Goal: Task Accomplishment & Management: Use online tool/utility

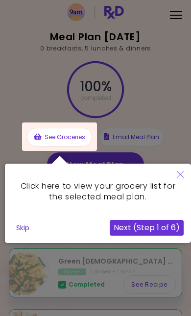
click at [182, 174] on icon "Close" at bounding box center [180, 174] width 7 height 7
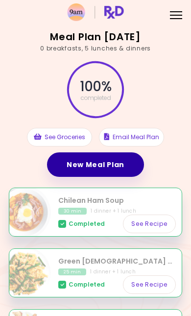
click at [114, 165] on link "New Meal Plan" at bounding box center [95, 165] width 97 height 25
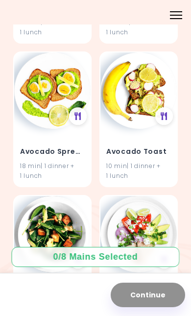
scroll to position [1801, 0]
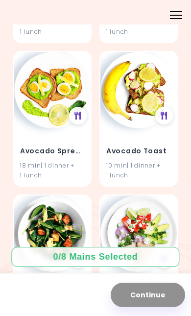
click at [179, 11] on div at bounding box center [176, 11] width 12 height 1
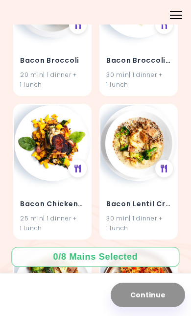
scroll to position [2468, 0]
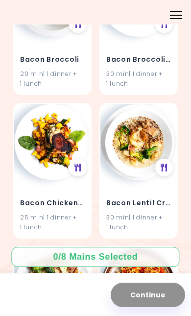
click at [36, 196] on h4 "Bacon Chicken and Spinach" at bounding box center [52, 203] width 65 height 16
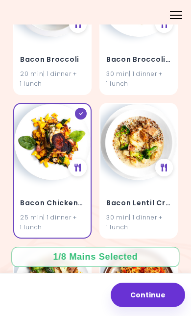
click at [159, 69] on div "30 min | 1 dinner + 1 lunch" at bounding box center [138, 78] width 65 height 19
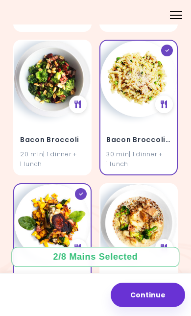
scroll to position [2385, 0]
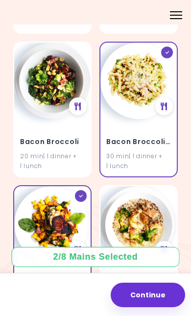
click at [38, 134] on h4 "Bacon Broccoli" at bounding box center [52, 142] width 65 height 16
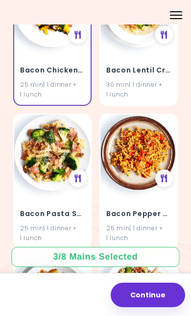
scroll to position [2603, 0]
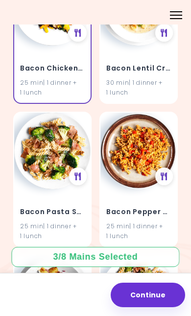
click at [159, 222] on div "25 min | 1 dinner + 1 lunch" at bounding box center [138, 231] width 65 height 19
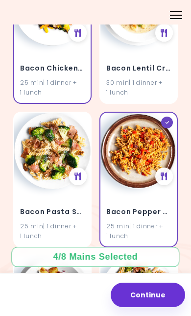
click at [32, 204] on h4 "Bacon Pasta Salad" at bounding box center [52, 212] width 65 height 16
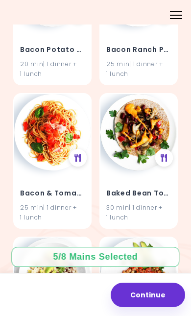
scroll to position [2910, 0]
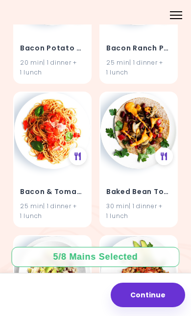
click at [29, 184] on h4 "Bacon & Tomato Pasta" at bounding box center [52, 192] width 65 height 16
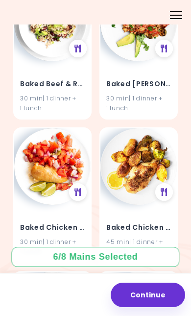
scroll to position [3169, 0]
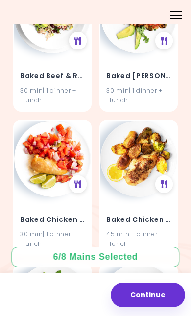
click at [155, 230] on div "45 min | 1 dinner + 1 lunch" at bounding box center [138, 239] width 65 height 19
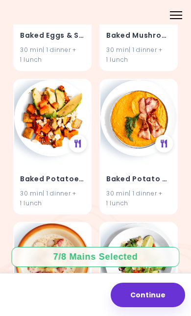
scroll to position [3785, 0]
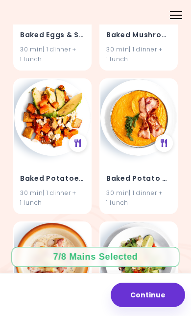
click at [35, 156] on div "Baked Potatoes & Tofu 30 min | 1 dinner + 1 lunch" at bounding box center [52, 184] width 77 height 57
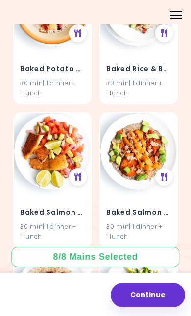
scroll to position [4044, 0]
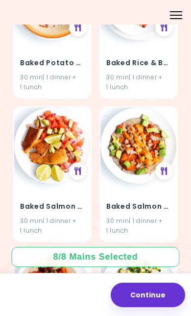
click at [41, 217] on div "30 min | 1 dinner + 1 lunch" at bounding box center [52, 226] width 65 height 19
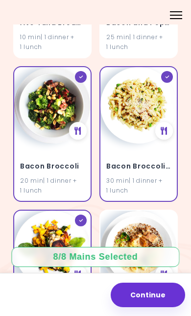
scroll to position [2353, 0]
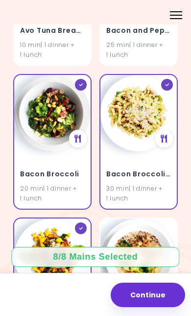
click at [158, 184] on div "30 min | 1 dinner + 1 lunch" at bounding box center [138, 193] width 65 height 19
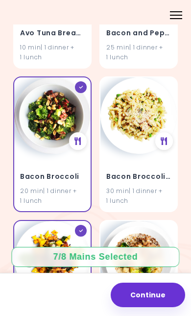
scroll to position [2350, 0]
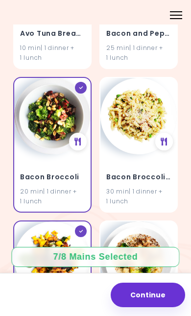
click at [33, 155] on div "Bacon Broccoli 20 min | 1 dinner + 1 lunch" at bounding box center [52, 183] width 77 height 57
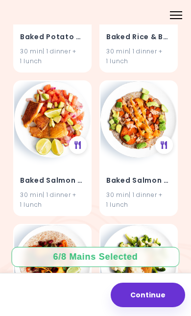
scroll to position [4077, 0]
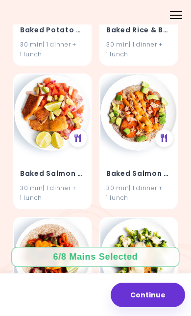
click at [64, 127] on img at bounding box center [52, 113] width 77 height 77
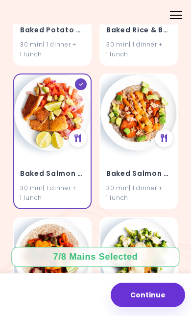
click at [63, 151] on div "Baked Salmon and Salsa 30 min | 1 dinner + 1 lunch" at bounding box center [52, 179] width 77 height 57
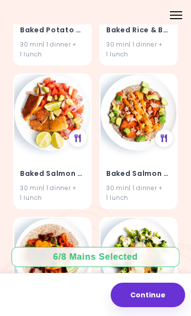
click at [62, 151] on div "Baked Salmon and Salsa 30 min | 1 dinner + 1 lunch" at bounding box center [52, 179] width 77 height 57
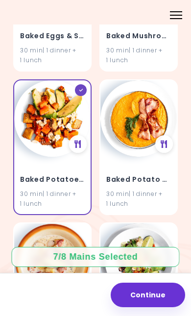
scroll to position [3783, 0]
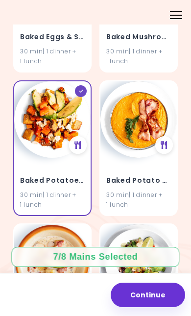
click at [58, 124] on img at bounding box center [52, 119] width 77 height 77
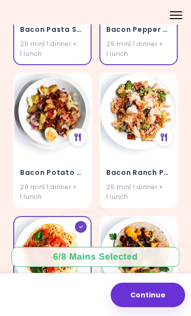
scroll to position [2784, 0]
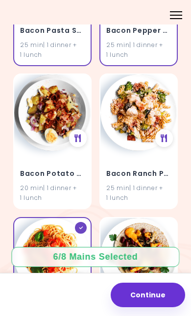
click at [144, 134] on img at bounding box center [139, 113] width 77 height 77
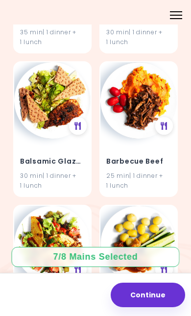
scroll to position [4523, 0]
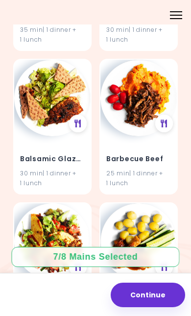
click at [165, 120] on icon at bounding box center [164, 124] width 7 height 8
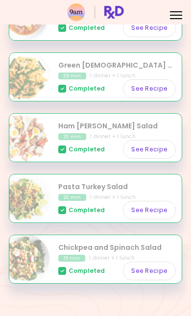
scroll to position [195, 0]
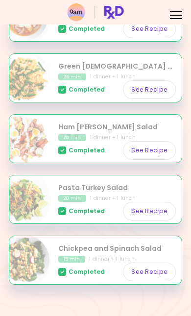
click at [182, 9] on div "Menu" at bounding box center [176, 14] width 19 height 19
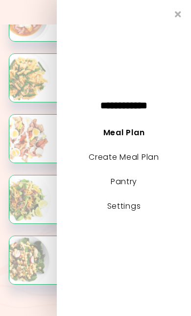
click at [6, 227] on div "Meal Plan 4/1/2025 0 breakfasts , 5 lunches & dinners 100 % completed See Groce…" at bounding box center [95, 65] width 191 height 521
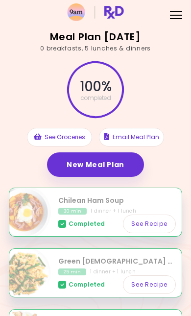
scroll to position [0, 0]
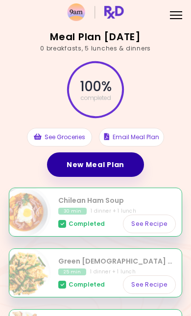
click at [104, 161] on link "New Meal Plan" at bounding box center [95, 165] width 97 height 25
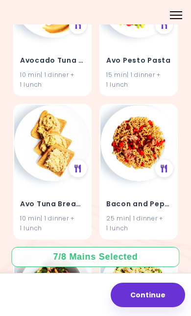
scroll to position [2181, 0]
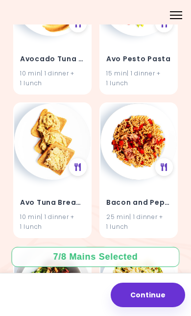
click at [167, 163] on icon at bounding box center [164, 167] width 7 height 8
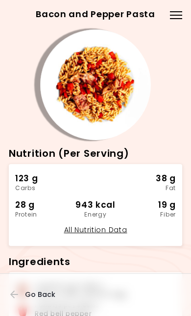
scroll to position [-1, 0]
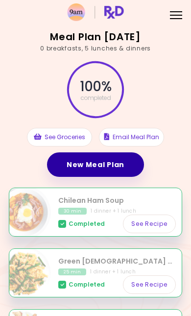
click at [117, 168] on link "New Meal Plan" at bounding box center [95, 165] width 97 height 25
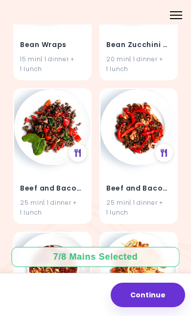
scroll to position [8949, 0]
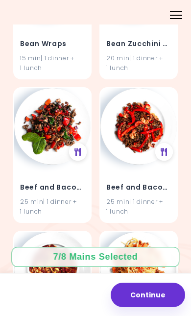
click at [82, 143] on div at bounding box center [78, 152] width 18 height 18
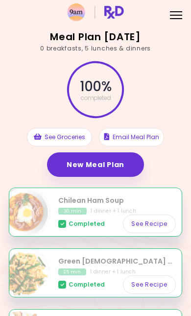
click at [115, 162] on link "New Meal Plan" at bounding box center [95, 165] width 97 height 25
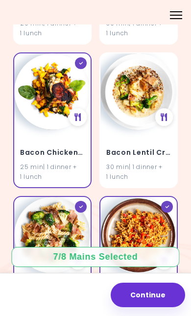
scroll to position [2557, 0]
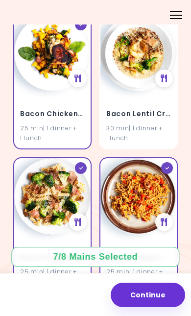
click at [72, 216] on div at bounding box center [78, 222] width 18 height 18
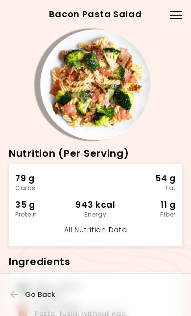
click at [177, 15] on div at bounding box center [176, 15] width 12 height 1
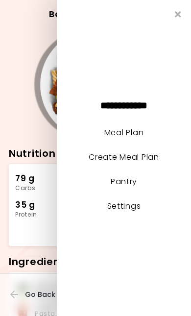
click at [18, 67] on div "25 min Nutrition (Per Serving) 79 g Carbs 54 g Fat 35 g Protein 943 kcal Energy…" at bounding box center [96, 138] width 174 height 219
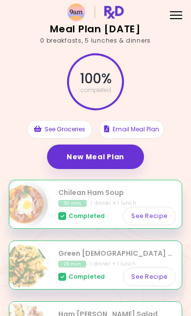
scroll to position [20, 0]
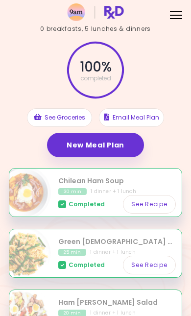
click at [115, 148] on link "New Meal Plan" at bounding box center [95, 145] width 97 height 25
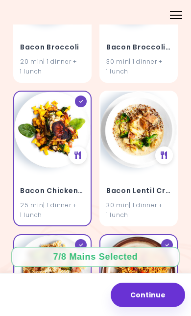
scroll to position [2500, 0]
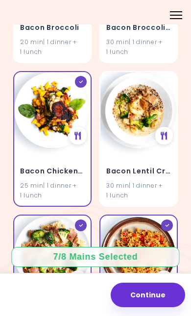
click at [71, 181] on div "25 min | 1 dinner + 1 lunch" at bounding box center [52, 190] width 65 height 19
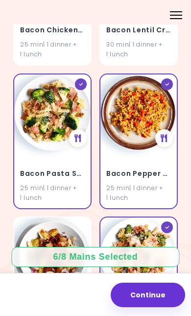
scroll to position [2643, 0]
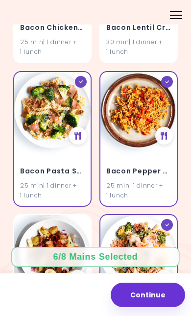
click at [64, 181] on div "25 min | 1 dinner + 1 lunch" at bounding box center [52, 190] width 65 height 19
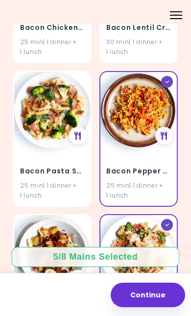
click at [139, 182] on div "25 min | 1 dinner + 1 lunch" at bounding box center [138, 190] width 65 height 19
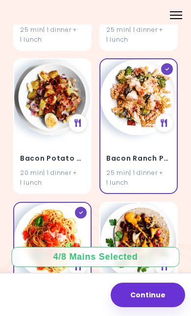
scroll to position [2801, 0]
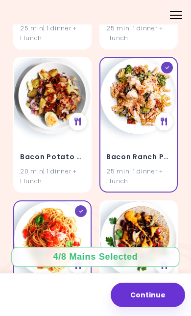
click at [153, 167] on div "25 min | 1 dinner + 1 lunch" at bounding box center [138, 176] width 65 height 19
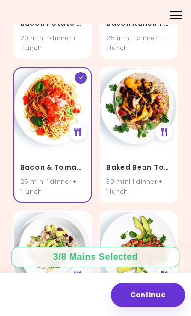
scroll to position [2939, 0]
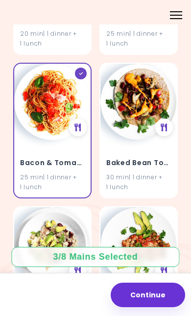
click at [76, 173] on div "25 min | 1 dinner + 1 lunch" at bounding box center [52, 182] width 65 height 19
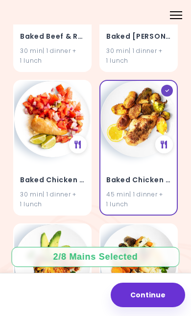
scroll to position [3212, 0]
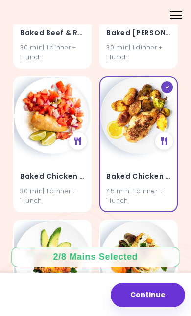
click at [160, 186] on div "45 min | 1 dinner + 1 lunch" at bounding box center [138, 195] width 65 height 19
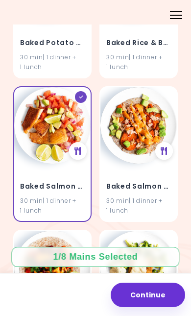
scroll to position [4065, 0]
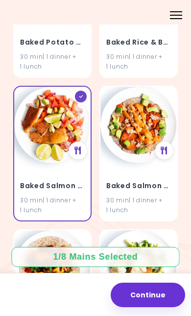
click at [80, 196] on div "30 min | 1 dinner + 1 lunch" at bounding box center [52, 205] width 65 height 19
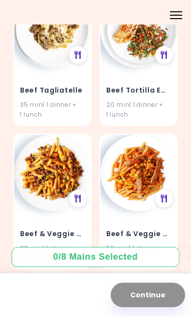
scroll to position [13357, 0]
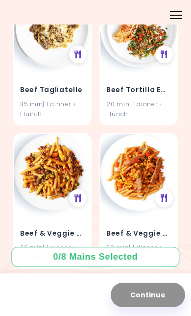
click at [80, 194] on icon at bounding box center [78, 198] width 7 height 8
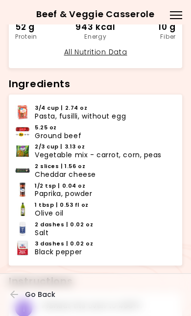
scroll to position [167, 0]
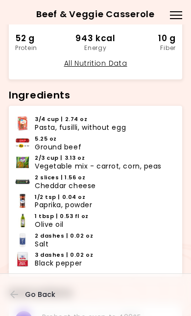
click at [11, 290] on icon "button" at bounding box center [14, 294] width 9 height 9
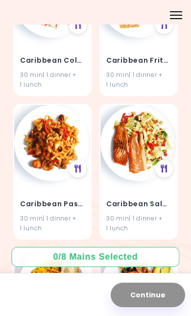
scroll to position [16834, 0]
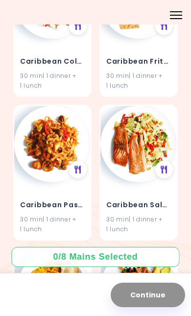
click at [81, 161] on div at bounding box center [78, 170] width 18 height 18
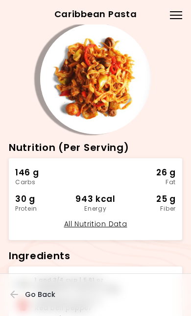
scroll to position [5, 0]
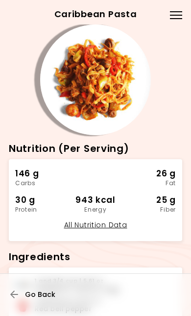
click at [23, 284] on button "Go Back" at bounding box center [39, 295] width 59 height 22
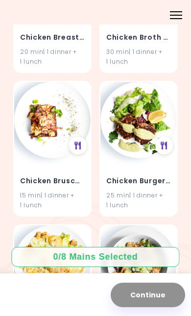
scroll to position [21887, 0]
